Goal: Find specific page/section: Find specific page/section

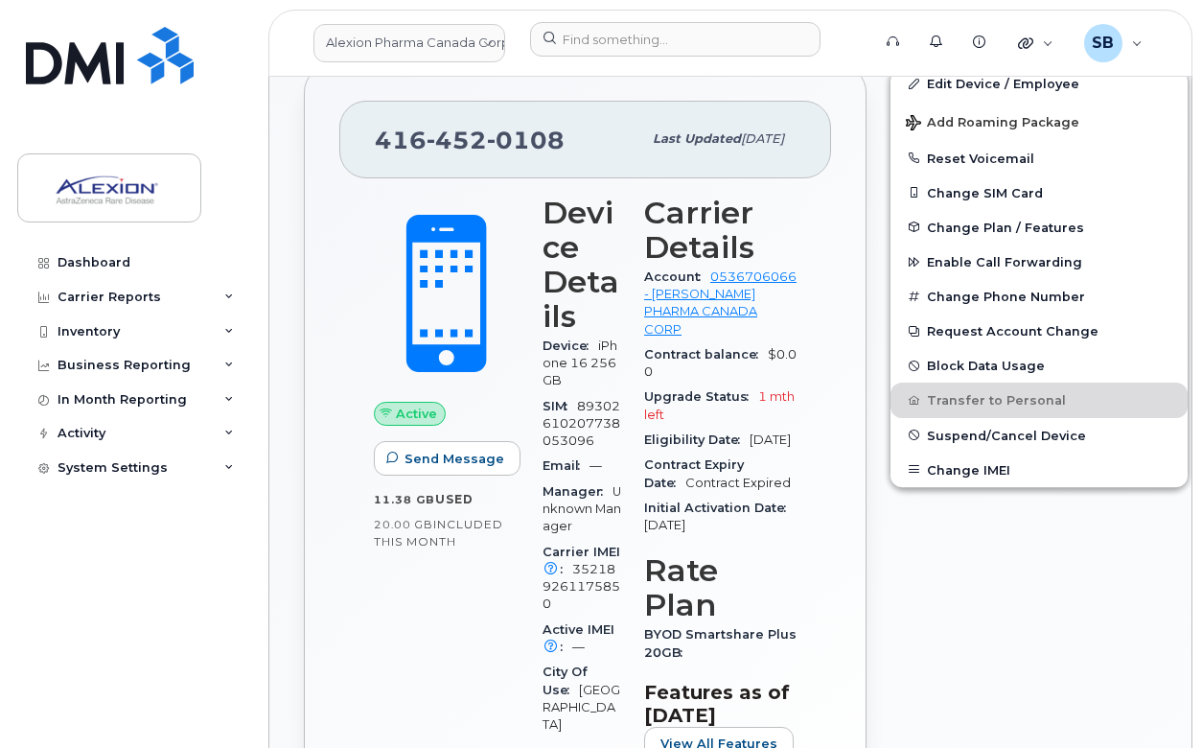
scroll to position [482, 0]
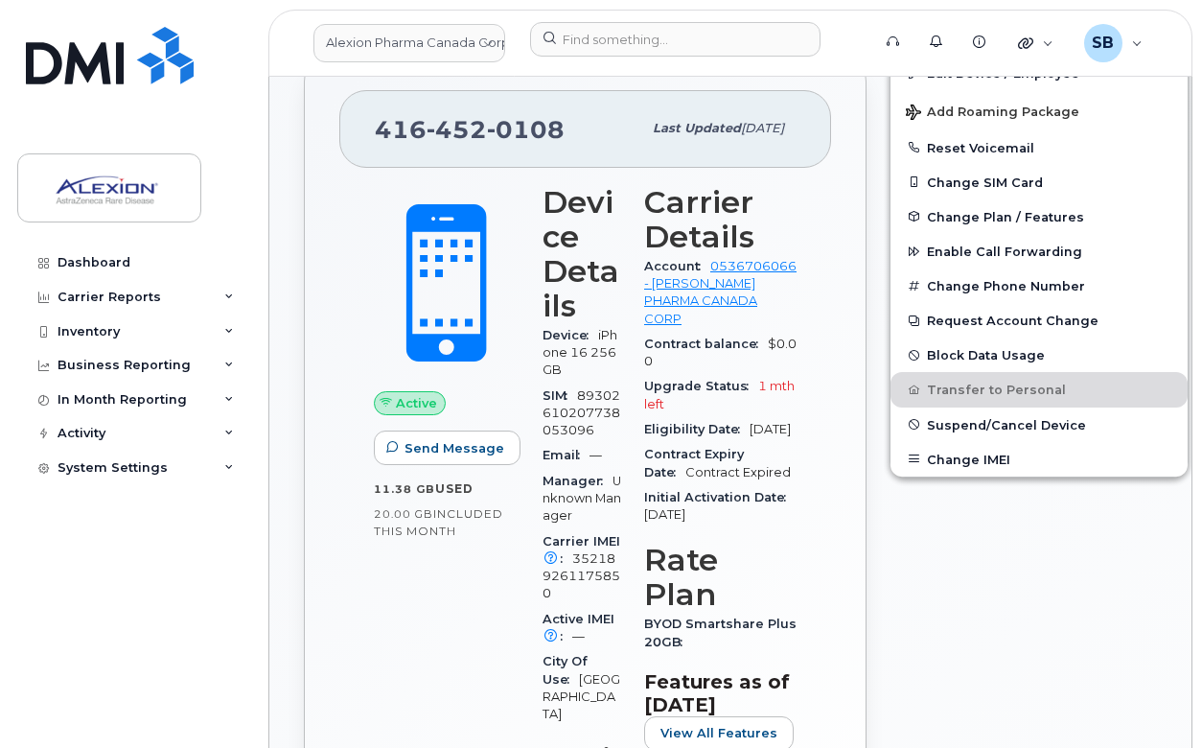
click at [807, 400] on div "416 452 0108 Last updated Jul 08, 2025 Active Send Message 11.38 GB  used 20.00…" at bounding box center [585, 519] width 563 height 928
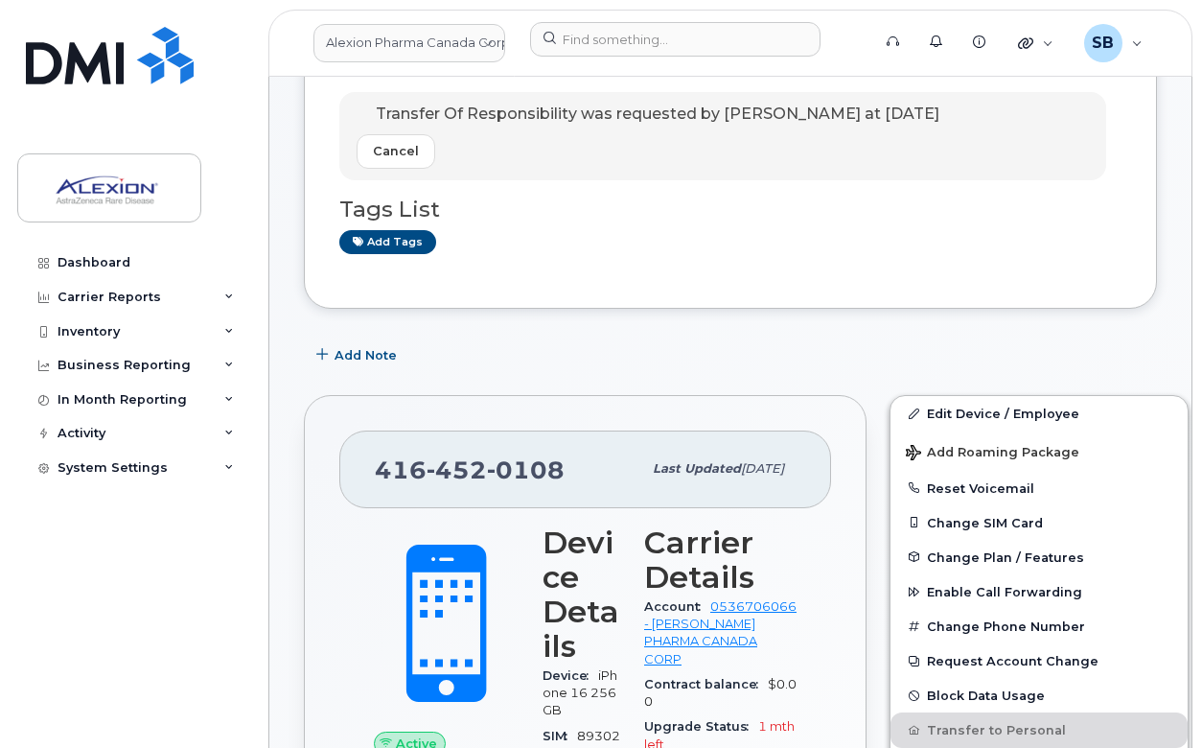
scroll to position [0, 0]
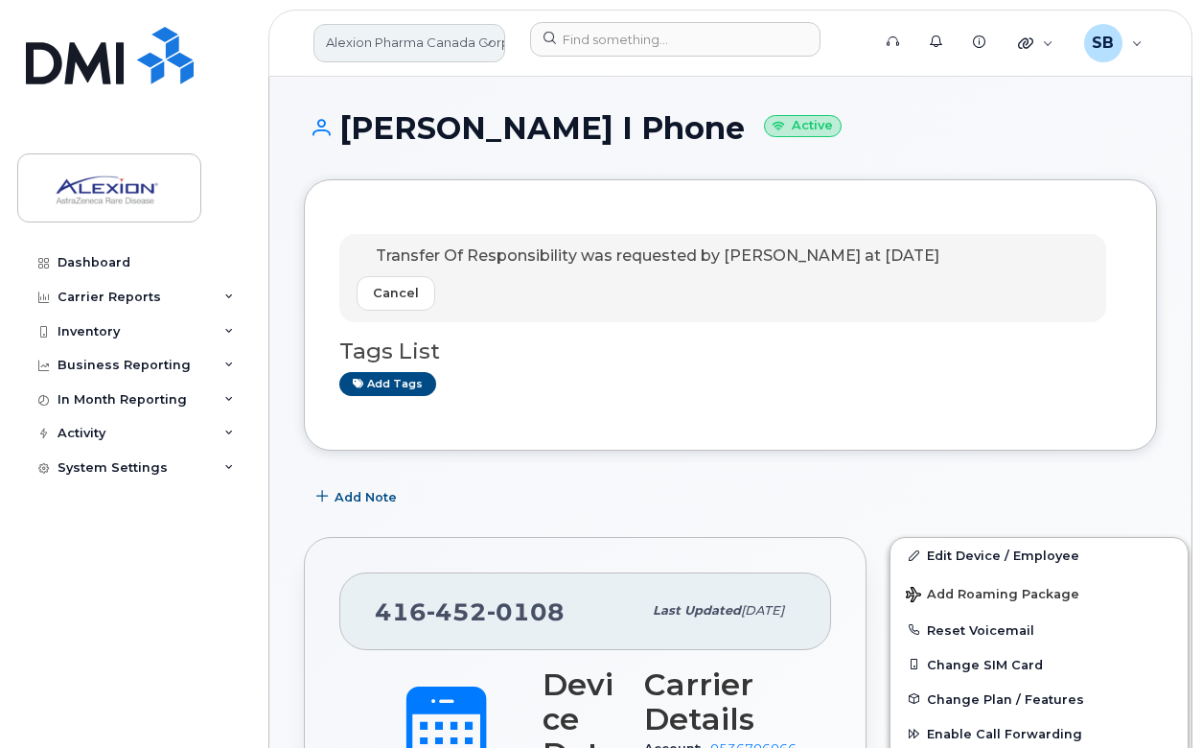
click at [441, 43] on link "Alexion Pharma Canada Corp" at bounding box center [409, 43] width 192 height 38
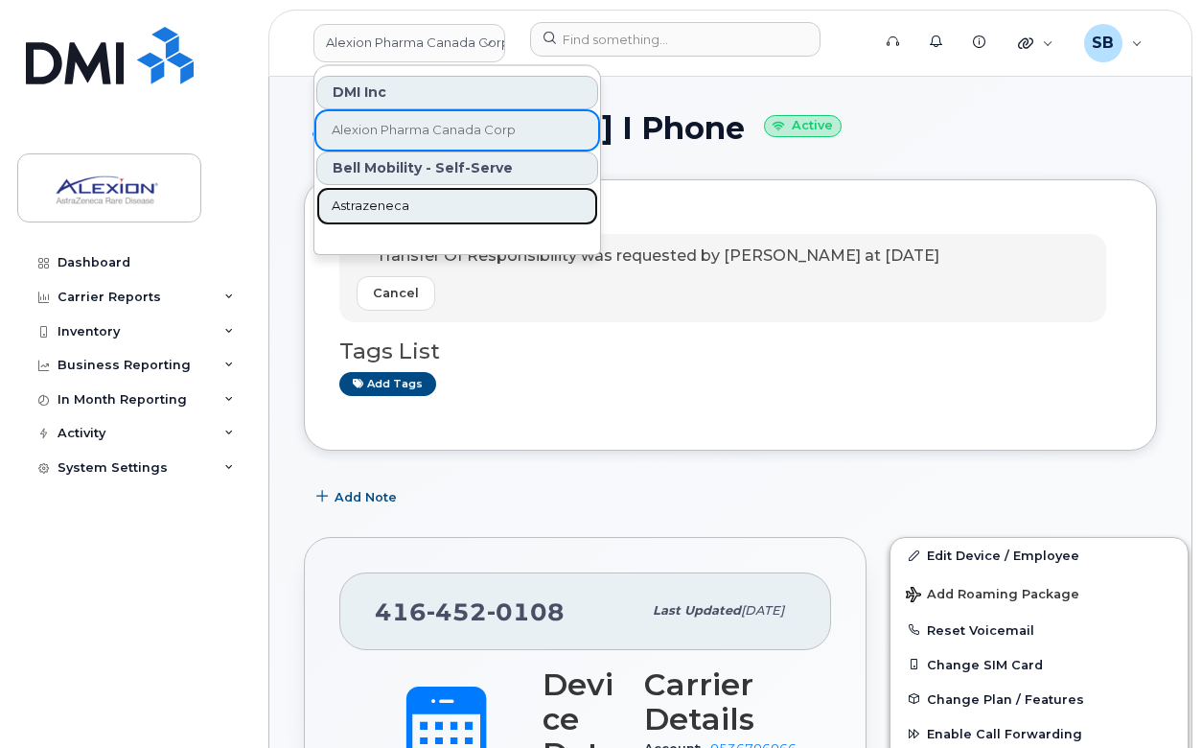
click at [438, 205] on link "Astrazeneca" at bounding box center [457, 206] width 282 height 38
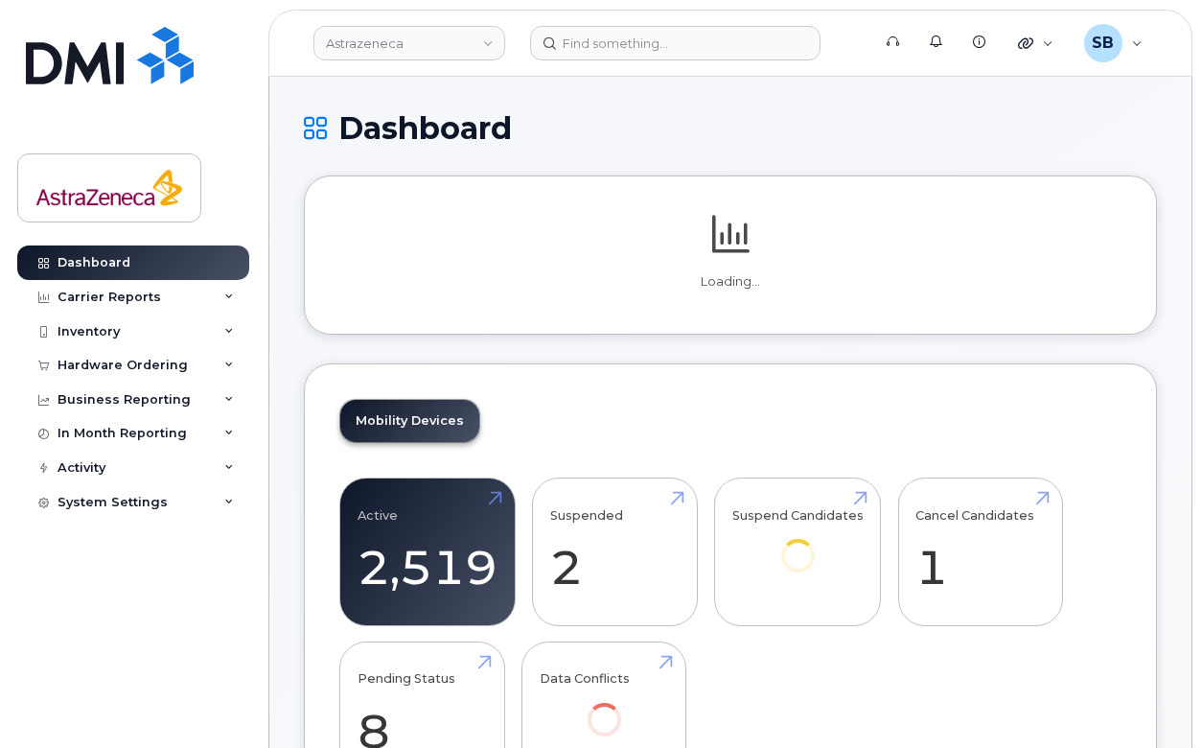
click at [585, 406] on div "Mobility Devices Active 2,519 80% Suspended 2 -33% Suspend Candidates Cancel Ca…" at bounding box center [730, 601] width 853 height 476
